Goal: Use online tool/utility: Utilize a website feature to perform a specific function

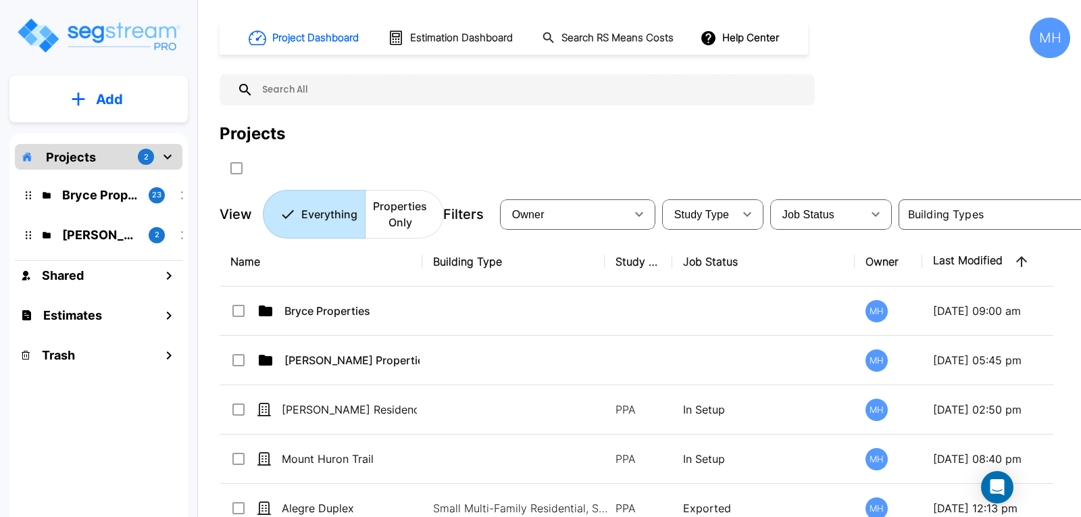
click at [115, 97] on p "Add" at bounding box center [109, 99] width 27 height 20
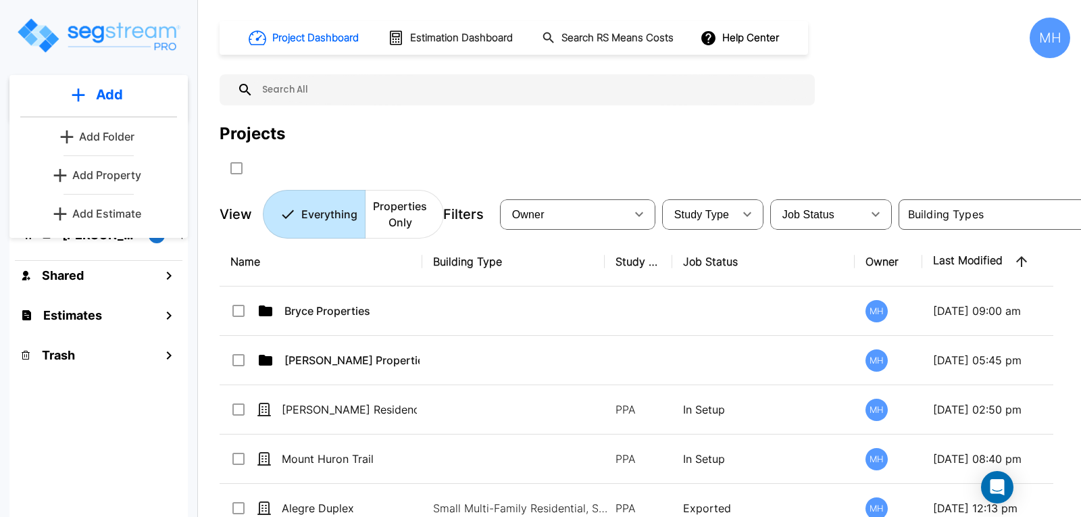
click at [115, 208] on p "Add Estimate" at bounding box center [106, 213] width 69 height 16
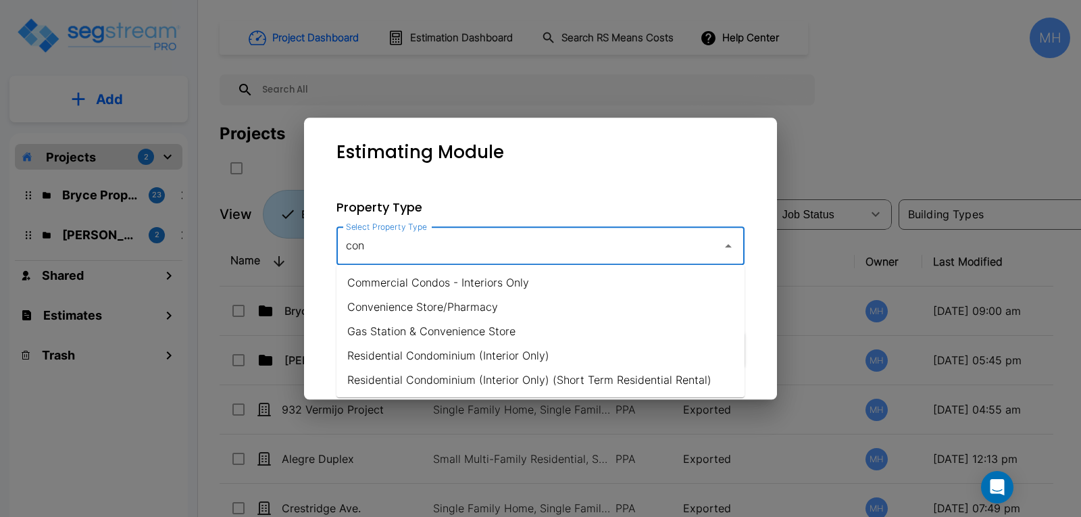
click at [418, 351] on li "Residential Condominium (Interior Only)" at bounding box center [540, 355] width 408 height 24
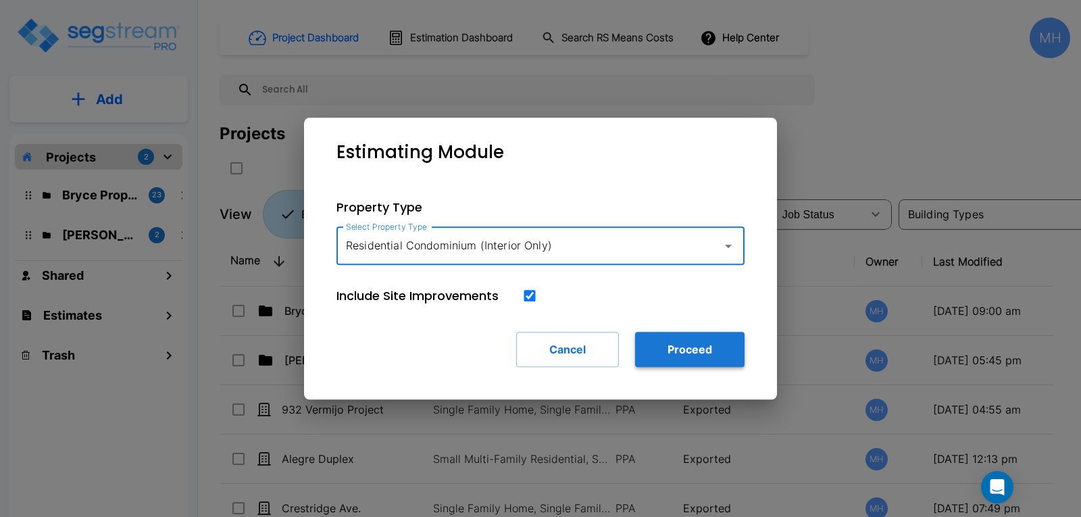
type input "Residential Condominium (Interior Only)"
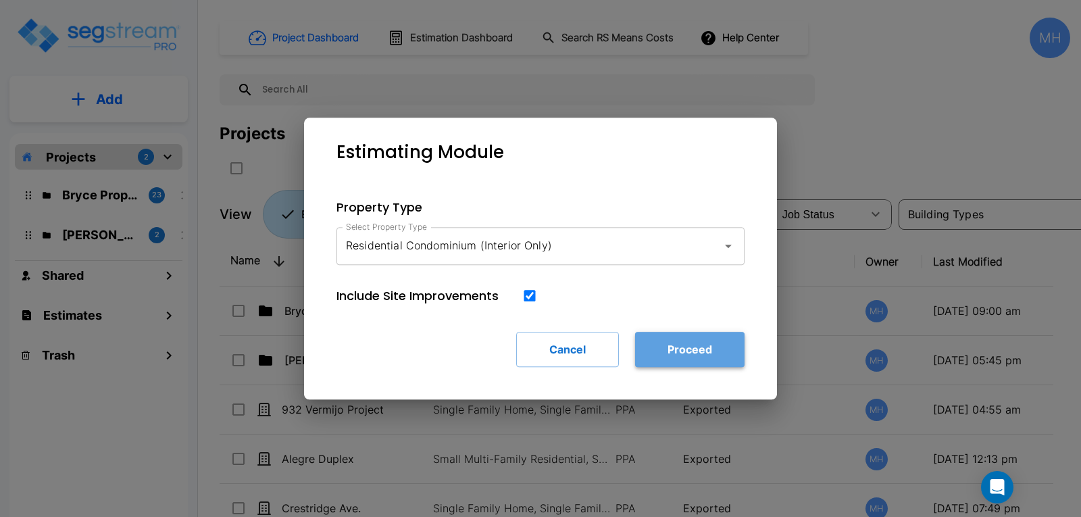
click at [677, 348] on button "Proceed" at bounding box center [689, 349] width 109 height 35
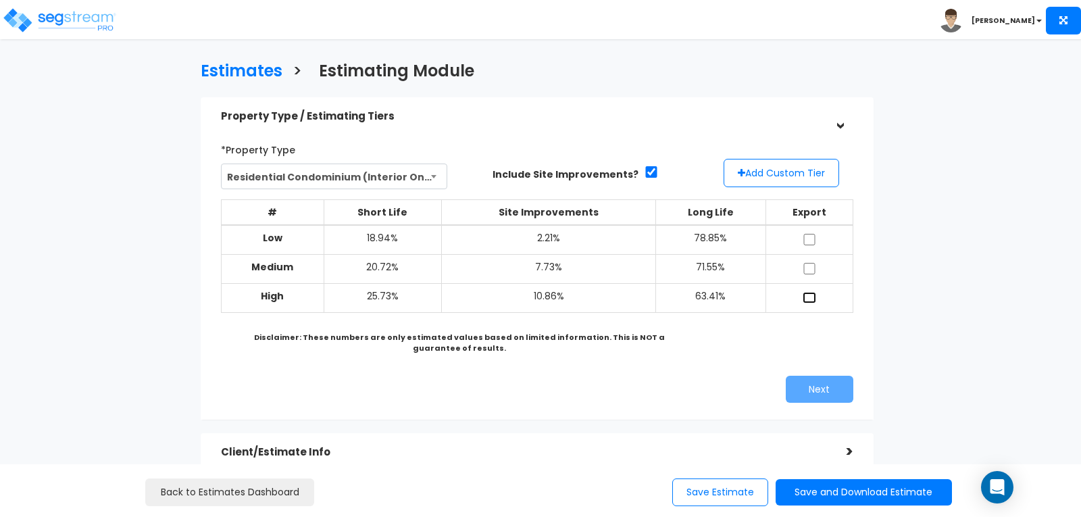
click at [805, 292] on input "checkbox" at bounding box center [809, 297] width 14 height 11
checkbox input "true"
click at [817, 385] on button "Next" at bounding box center [820, 389] width 68 height 27
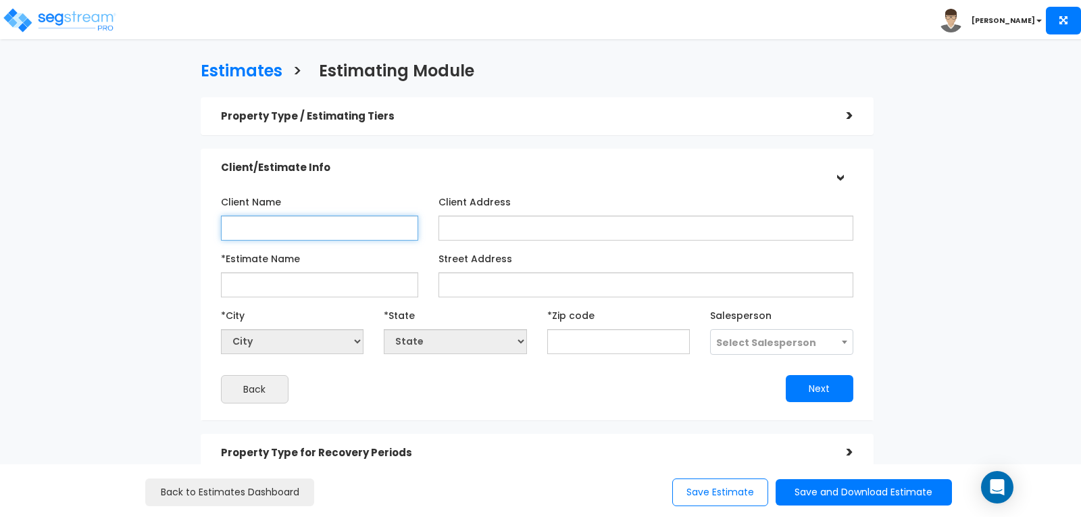
click at [354, 215] on input "Client Name" at bounding box center [319, 227] width 197 height 25
type input "[PERSON_NAME]"
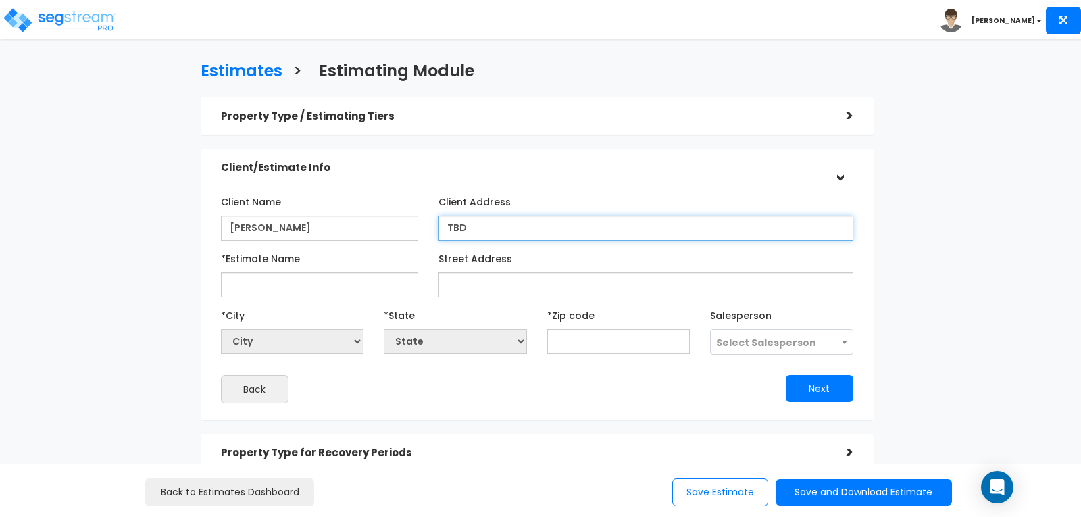
type input "TBD"
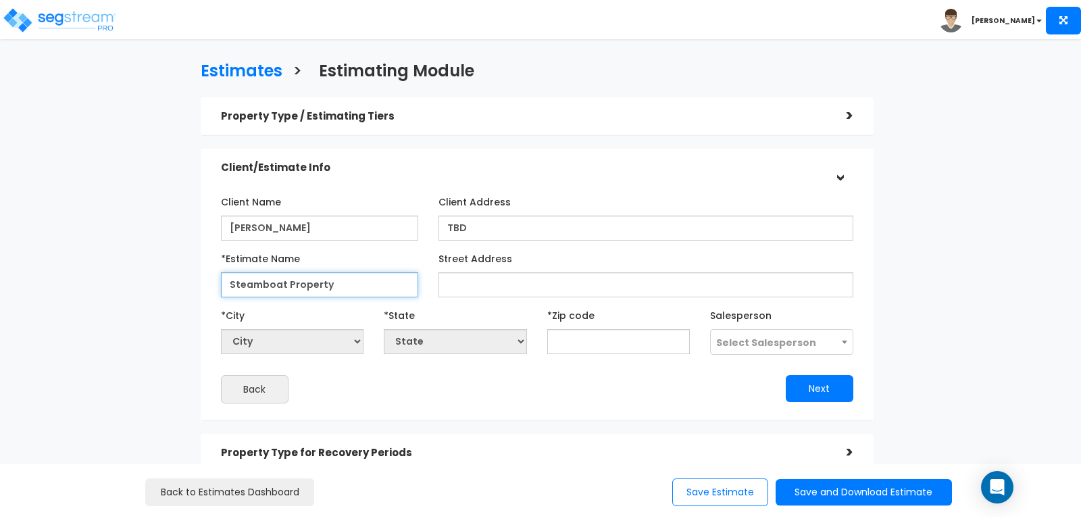
type input "Steamboat Property"
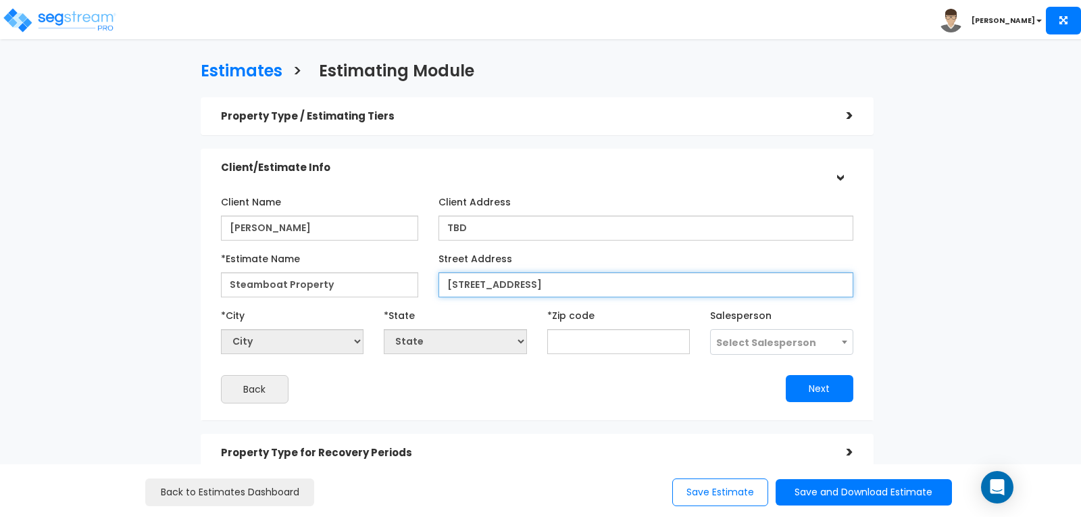
type input "[STREET_ADDRESS]"
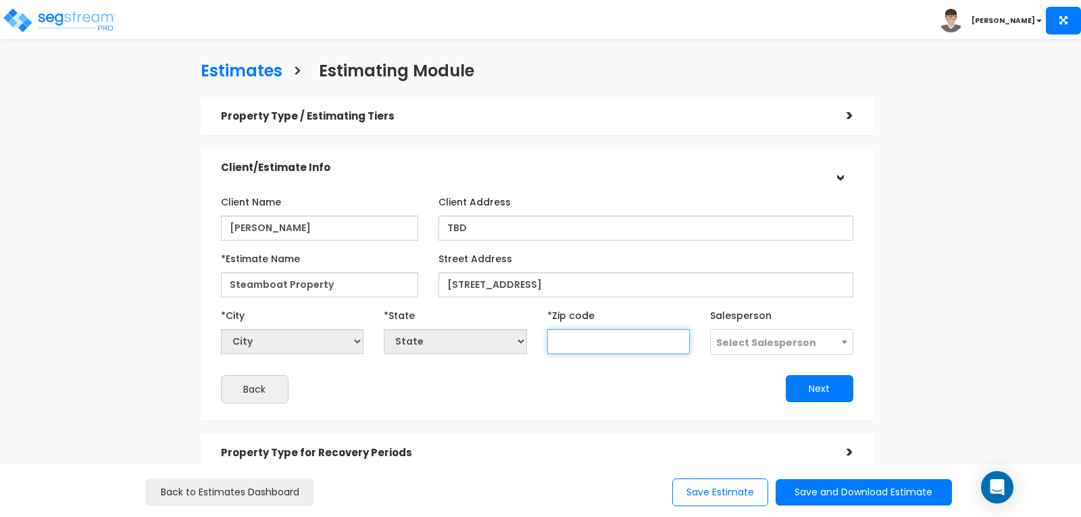
select select "National Average"
type input "80"
select select "CO"
type input "80487"
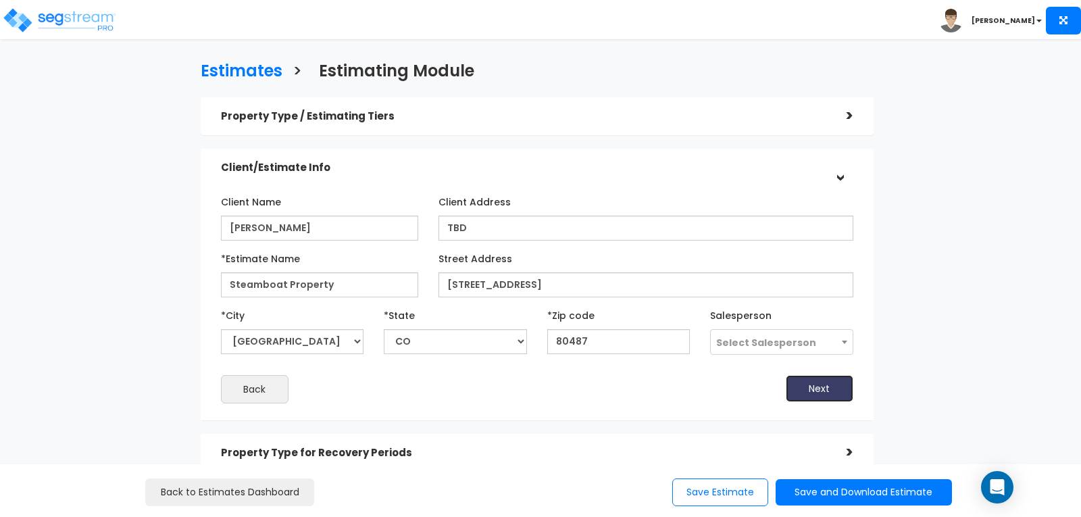
click at [831, 386] on button "Next" at bounding box center [820, 388] width 68 height 27
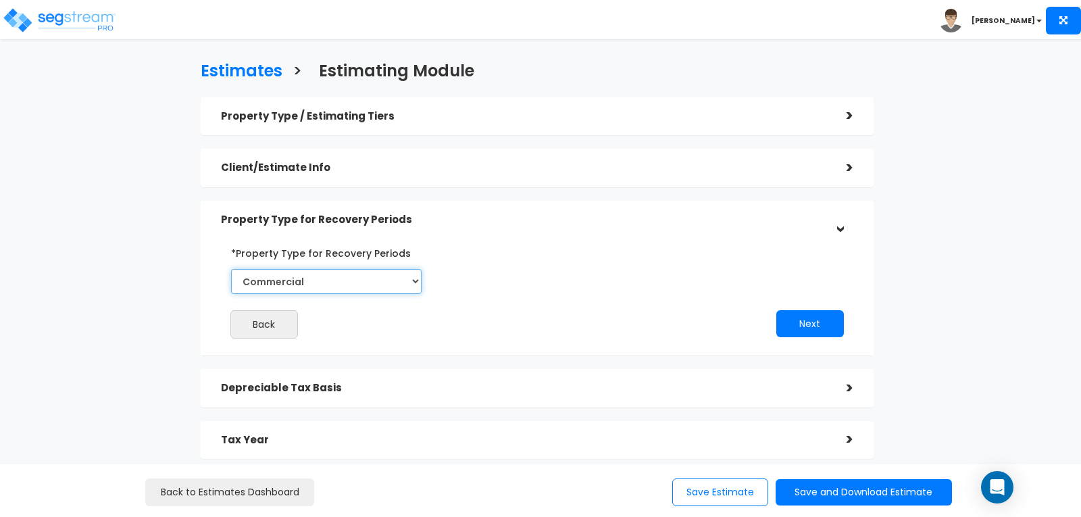
click at [413, 276] on select "Commercial Residential" at bounding box center [326, 281] width 190 height 25
select select "Residential"
click at [231, 269] on select "Commercial Residential" at bounding box center [326, 281] width 190 height 25
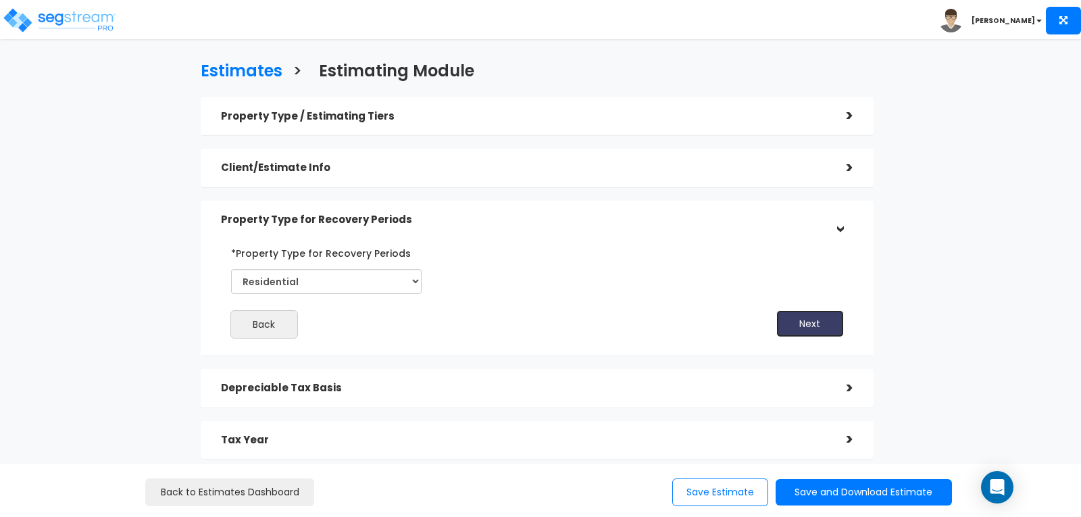
click at [807, 320] on button "Next" at bounding box center [810, 323] width 68 height 27
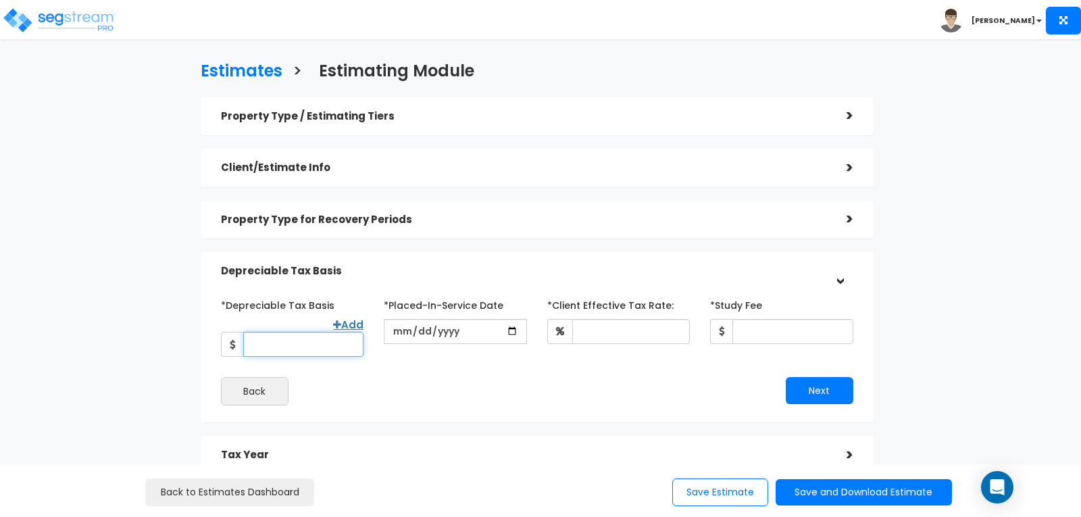
click at [341, 332] on input "*Depreciable Tax Basis" at bounding box center [303, 344] width 120 height 25
type input "700,000"
type input "[DATE]"
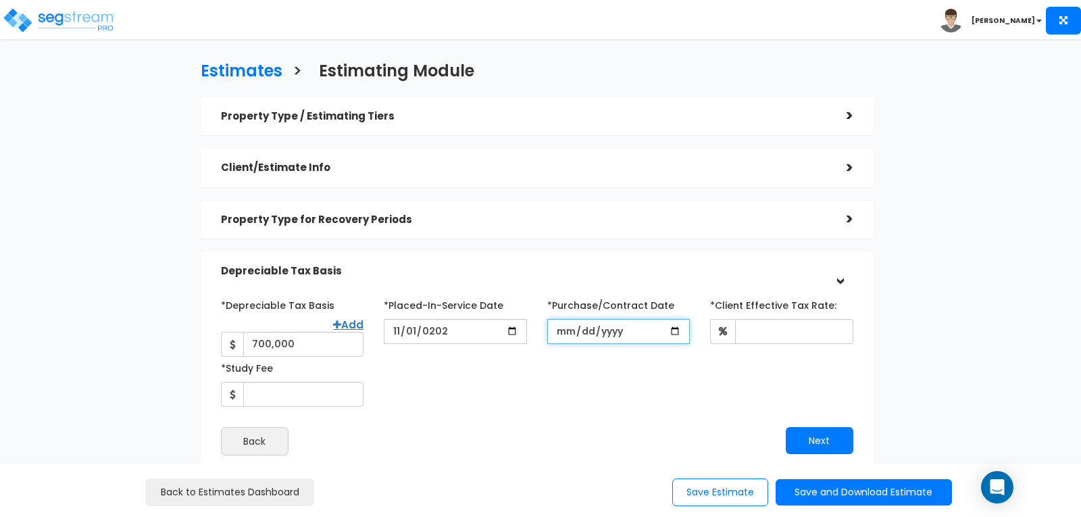
drag, startPoint x: 565, startPoint y: 322, endPoint x: 565, endPoint y: 338, distance: 15.5
click at [563, 328] on input "*Purchase/Contract Date" at bounding box center [618, 331] width 143 height 25
type input "[DATE]"
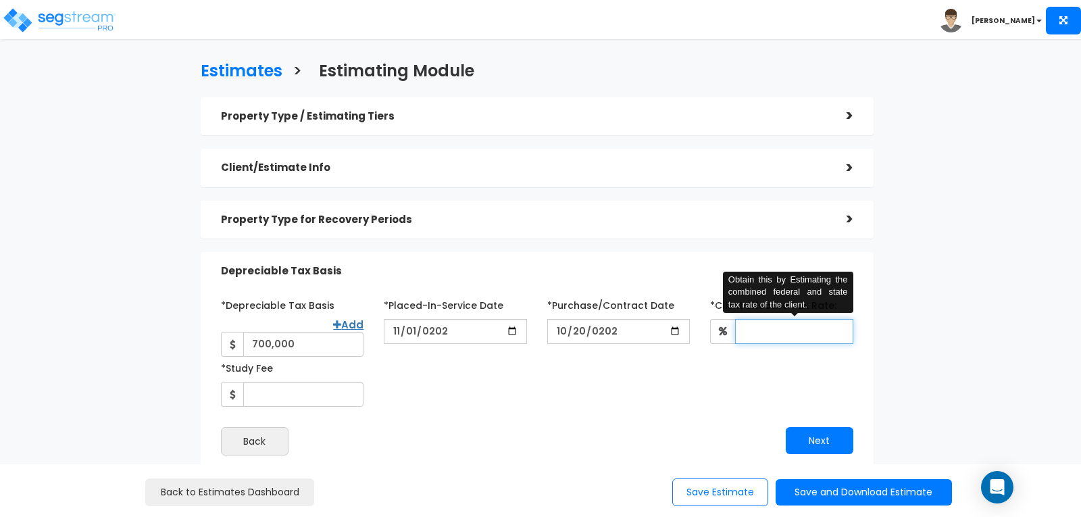
click at [764, 334] on input "*Client Effective Tax Rate:" at bounding box center [794, 331] width 118 height 25
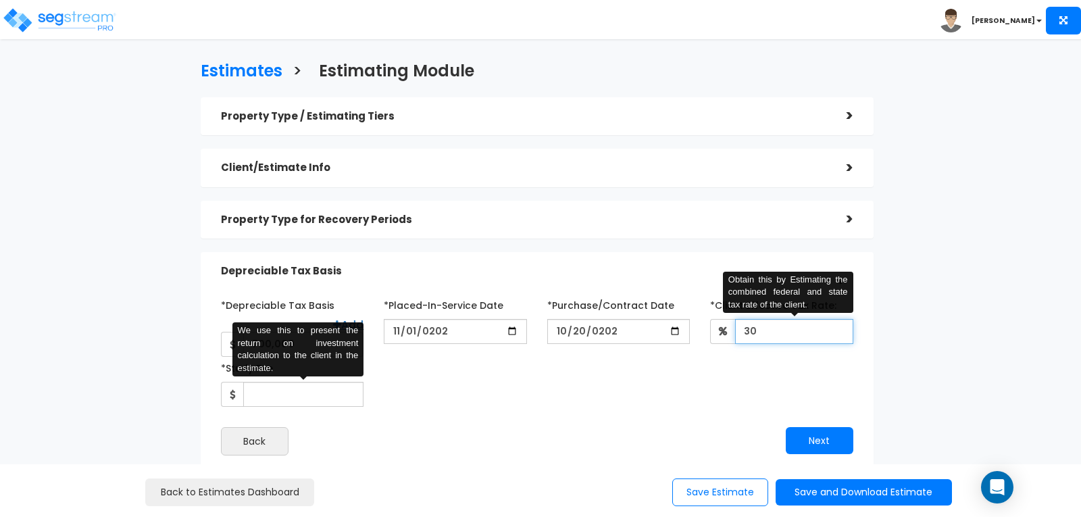
type input "30"
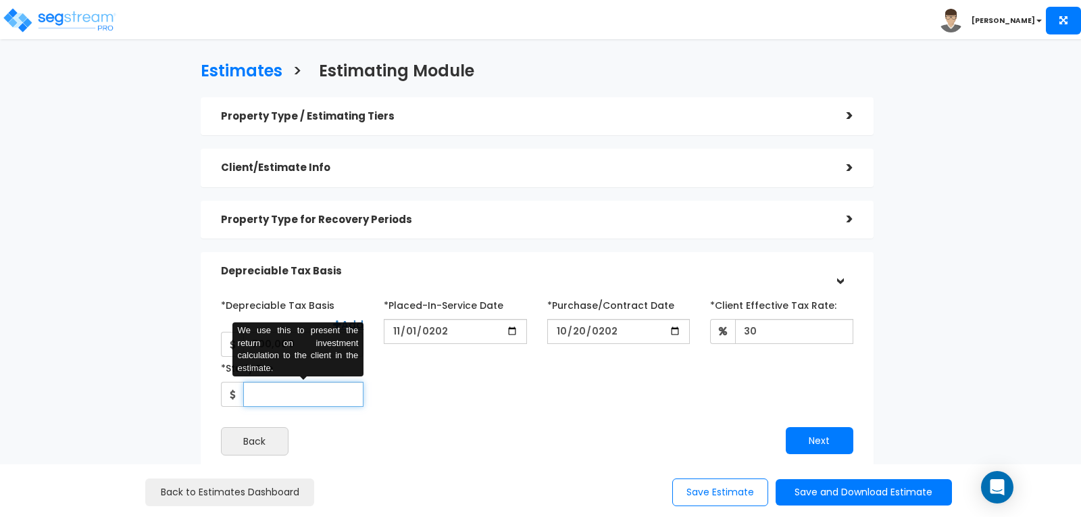
click at [303, 382] on input "*Study Fee" at bounding box center [303, 394] width 120 height 25
type input "3,300"
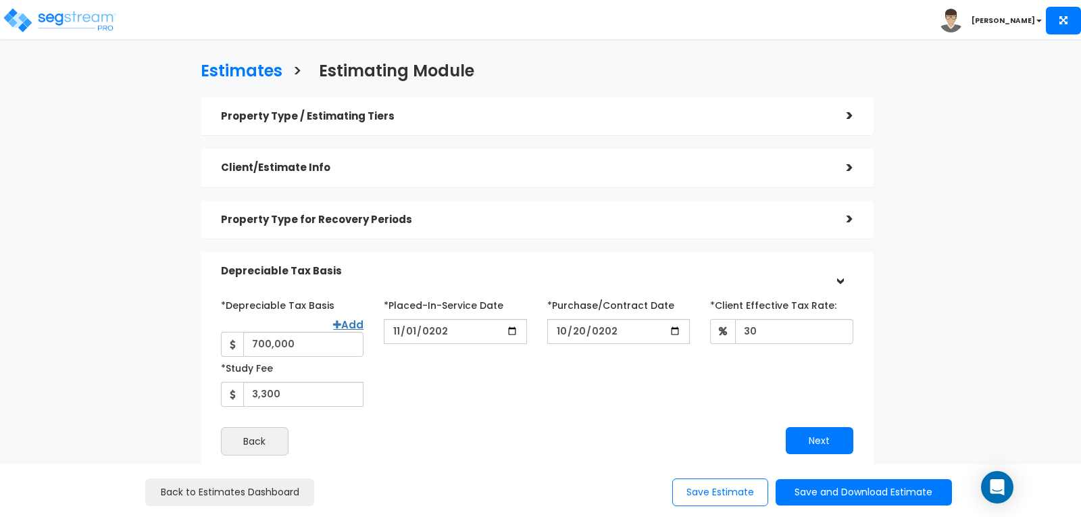
click at [399, 399] on div "*Depreciable Tax Basis Add 700,000 *Placed-In-Service Date [DATE]" at bounding box center [537, 374] width 632 height 161
click at [817, 427] on button "Next" at bounding box center [820, 440] width 68 height 27
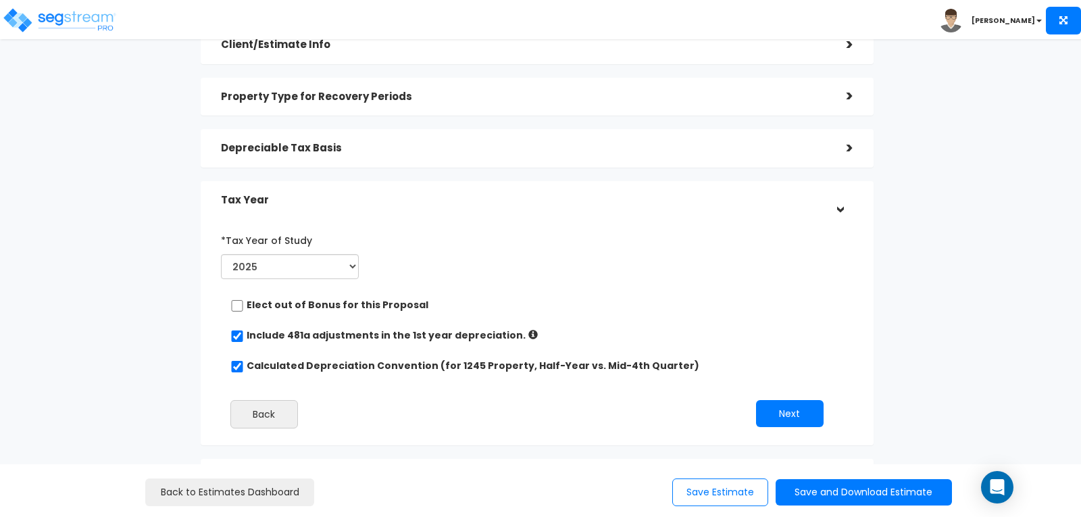
scroll to position [135, 0]
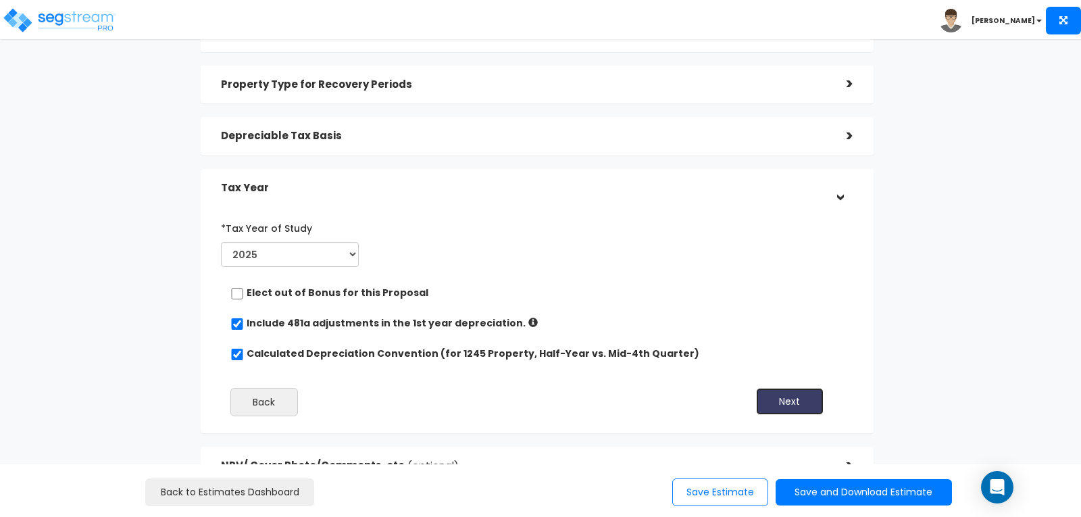
click at [772, 399] on button "Next" at bounding box center [790, 401] width 68 height 27
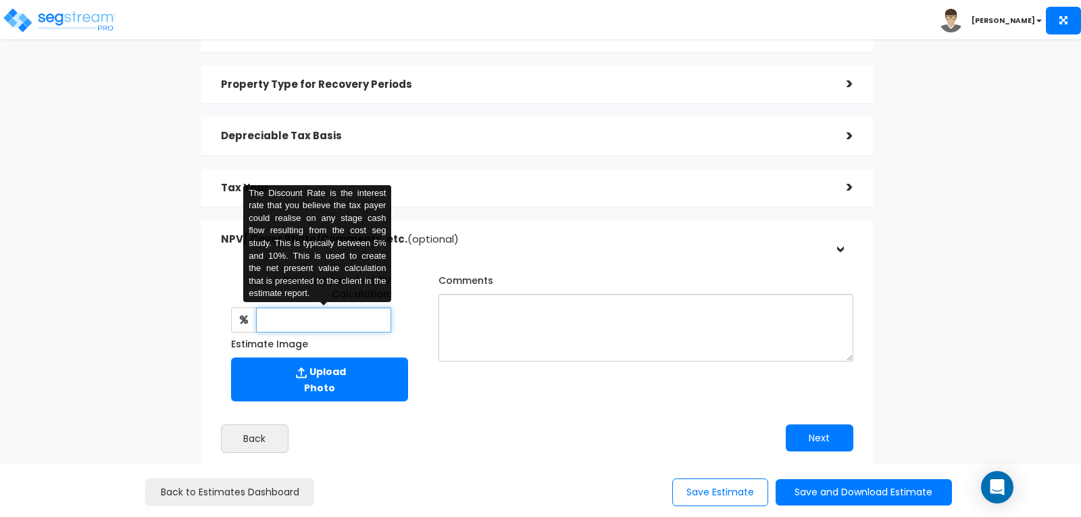
click at [278, 317] on input "text" at bounding box center [324, 319] width 136 height 25
type input "8"
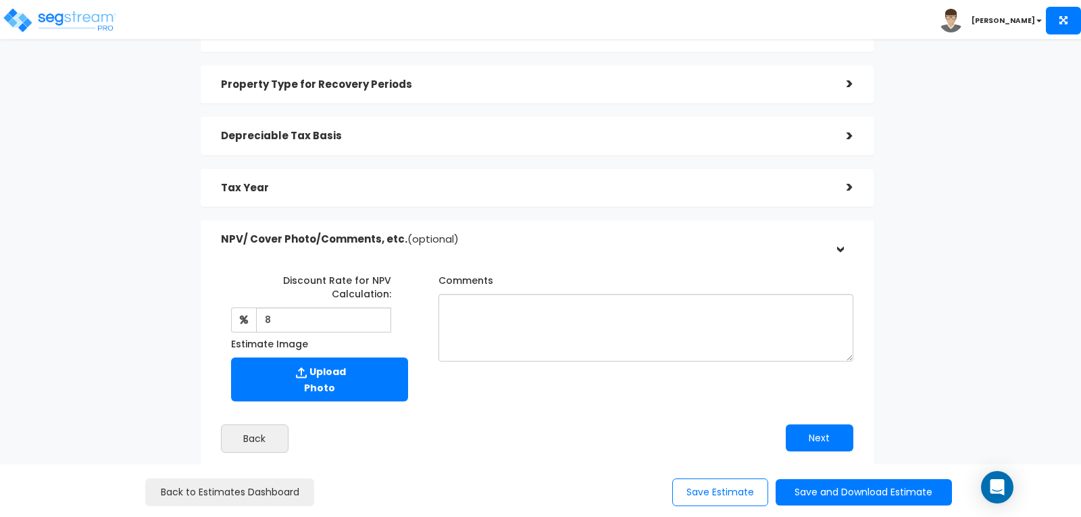
click at [496, 408] on div "Discount Rate for NPV Calculation: 8 The Discount Rate is the interest rate tha…" at bounding box center [537, 357] width 652 height 204
click at [840, 437] on button "Next" at bounding box center [820, 437] width 68 height 27
click at [860, 494] on button "Save and Download Estimate" at bounding box center [863, 492] width 176 height 26
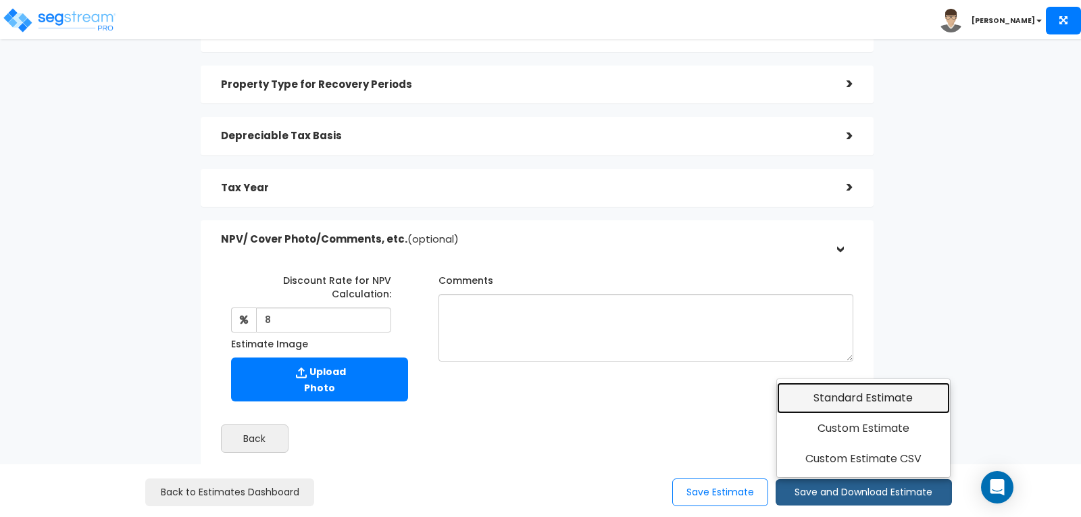
click at [850, 400] on link "Standard Estimate" at bounding box center [864, 397] width 174 height 31
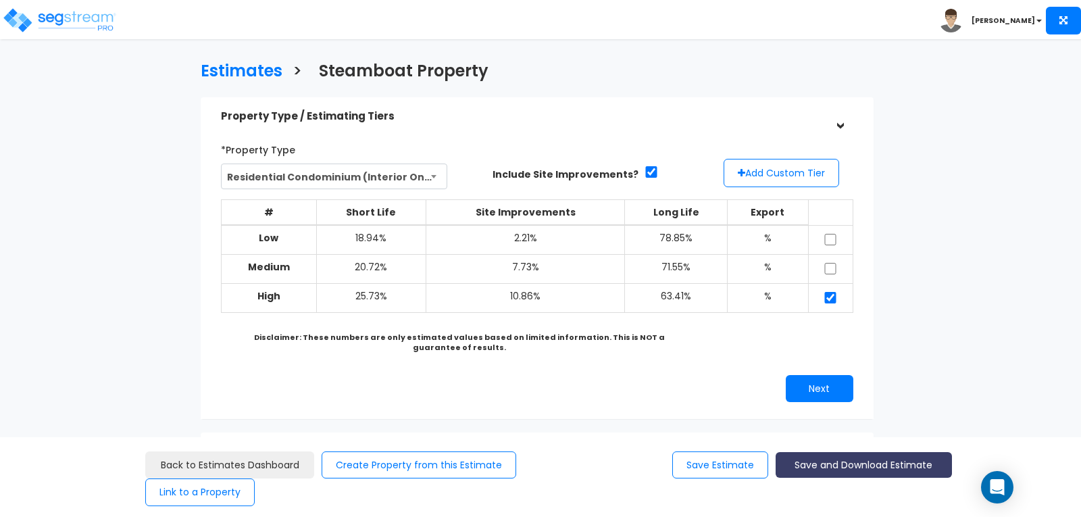
click at [845, 460] on button "Save and Download Estimate" at bounding box center [863, 465] width 176 height 26
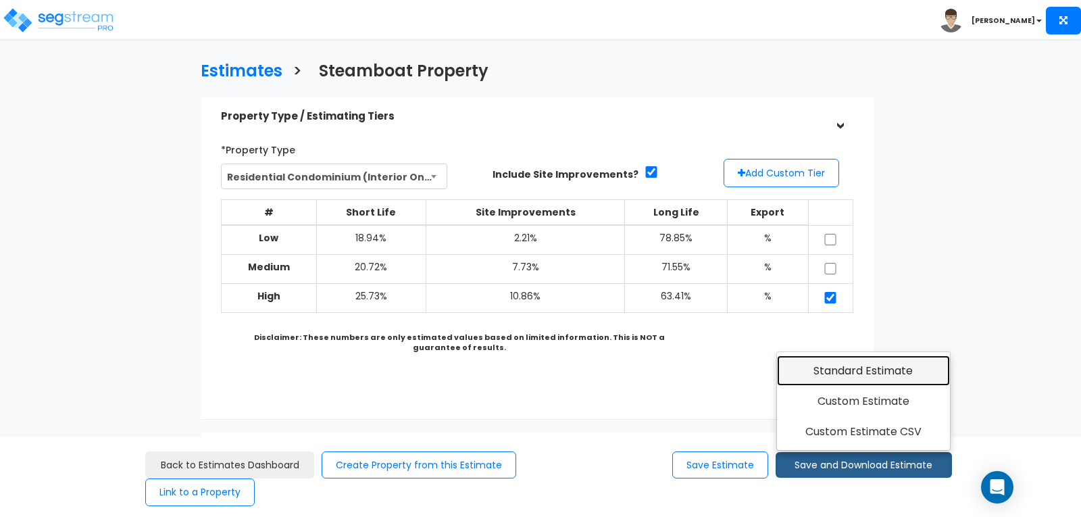
click at [850, 371] on link "Standard Estimate" at bounding box center [864, 370] width 174 height 31
